Goal: Task Accomplishment & Management: Manage account settings

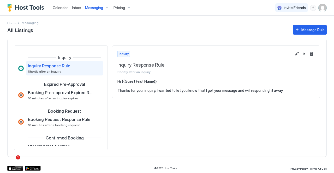
click at [115, 9] on span "Pricing" at bounding box center [118, 7] width 11 height 5
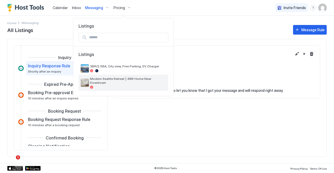
click at [106, 86] on div at bounding box center [128, 87] width 76 height 3
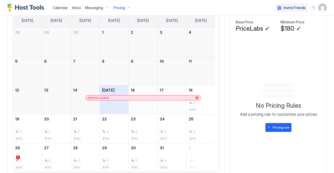
scroll to position [167, 0]
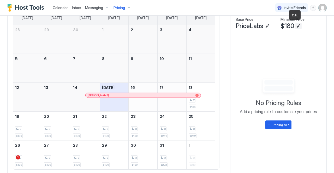
click at [295, 27] on button "Edit" at bounding box center [298, 26] width 6 height 6
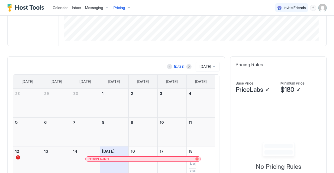
scroll to position [102, 0]
click at [285, 89] on span "$180" at bounding box center [287, 91] width 14 height 8
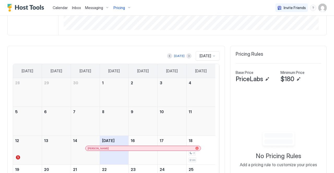
scroll to position [113, 0]
click at [295, 79] on button "Edit" at bounding box center [298, 79] width 6 height 6
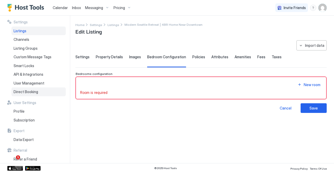
click at [39, 94] on div "Direct Booking" at bounding box center [38, 92] width 54 height 9
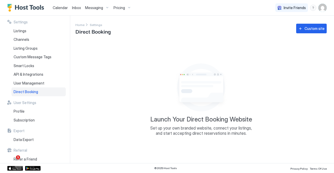
click at [125, 6] on div "Pricing" at bounding box center [122, 7] width 22 height 9
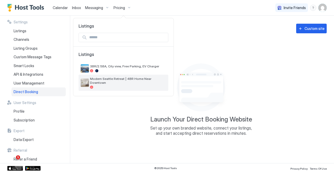
click at [97, 86] on div at bounding box center [128, 87] width 76 height 3
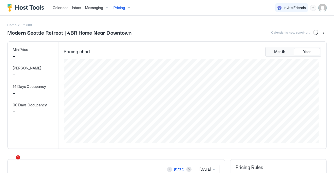
click at [97, 84] on div at bounding box center [167, 86] width 334 height 173
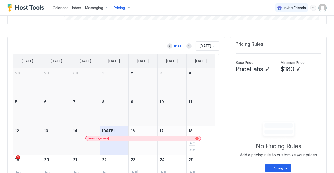
scroll to position [124, 0]
click at [252, 68] on span "PriceLabs" at bounding box center [248, 69] width 27 height 8
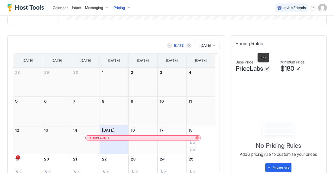
click at [264, 68] on button "Edit" at bounding box center [267, 69] width 6 height 6
